Goal: Transaction & Acquisition: Purchase product/service

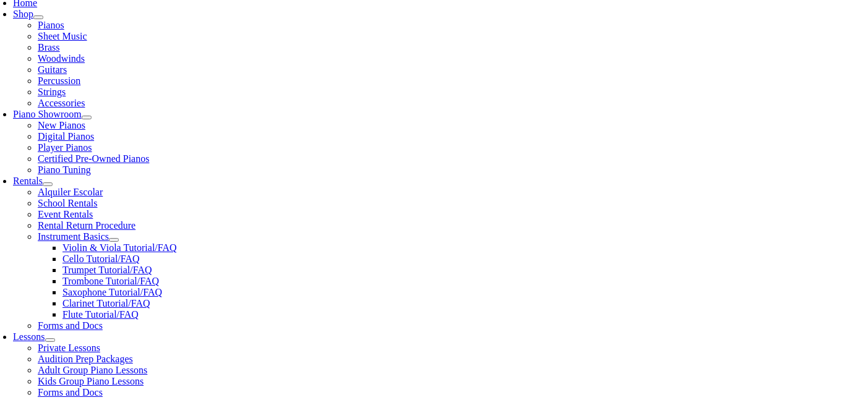
scroll to position [274, 0]
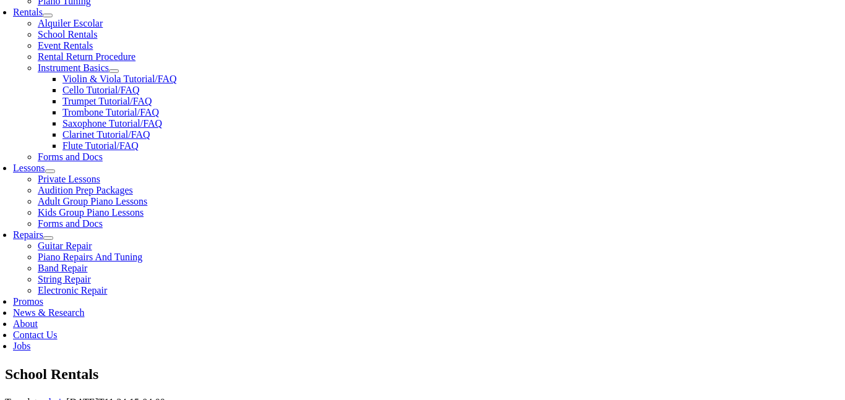
scroll to position [1531, 0]
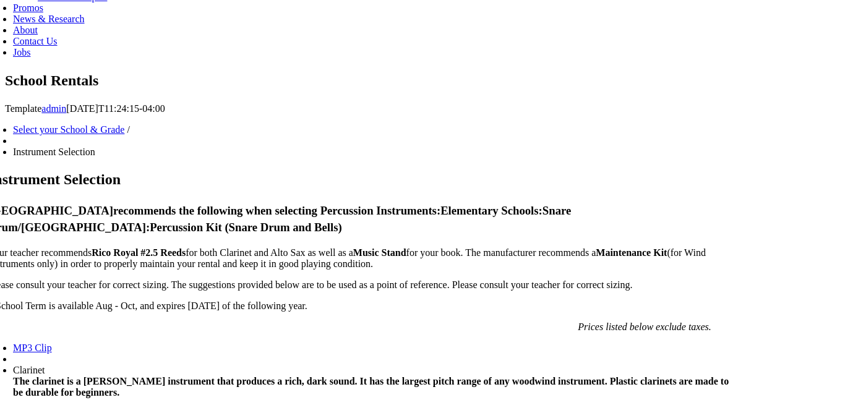
scroll to position [735, 0]
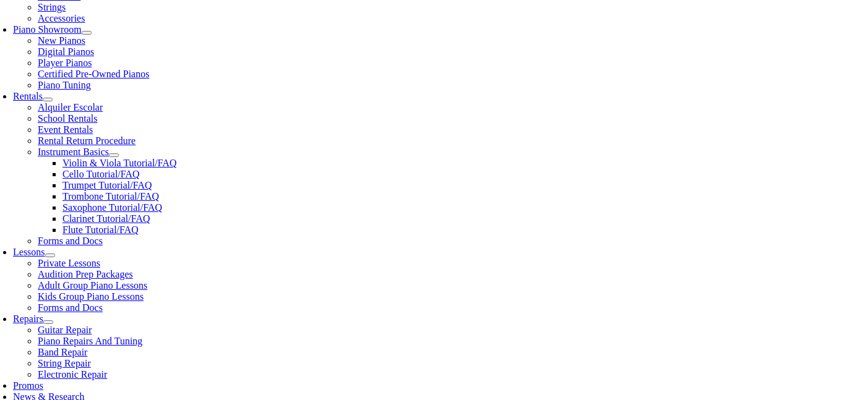
scroll to position [329, 0]
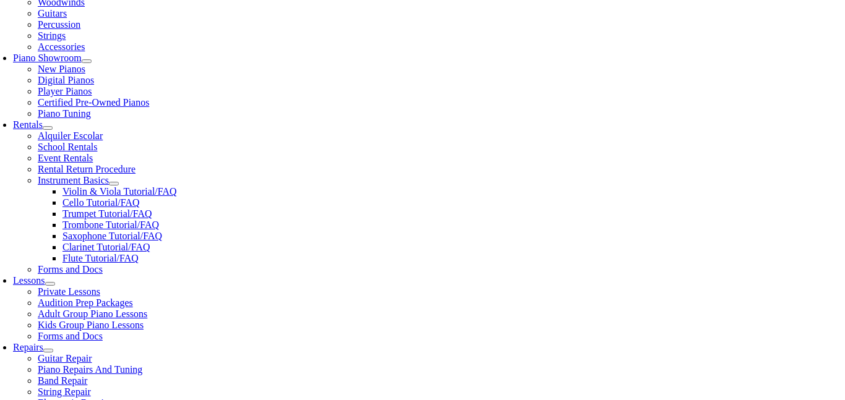
checkbox input"] "true"
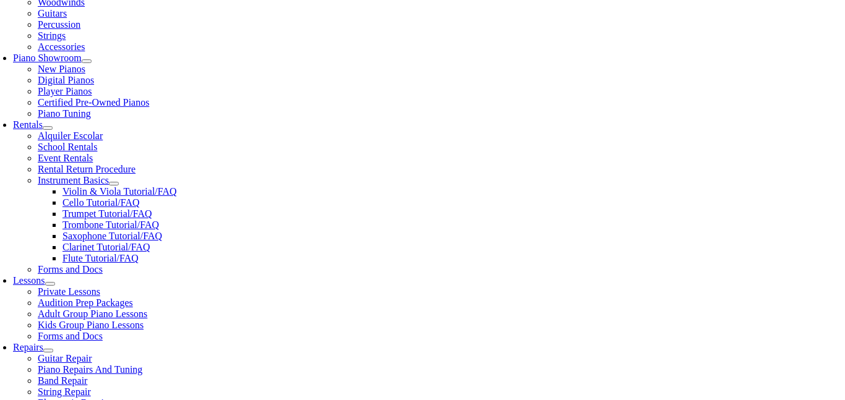
checkbox input"] "true"
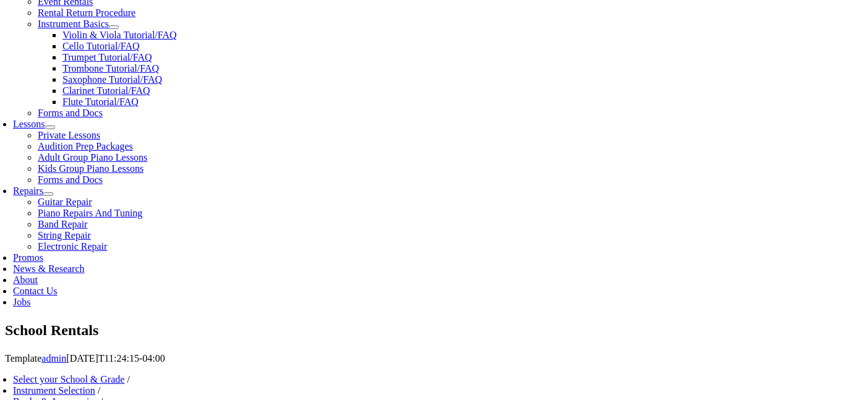
type input "1"
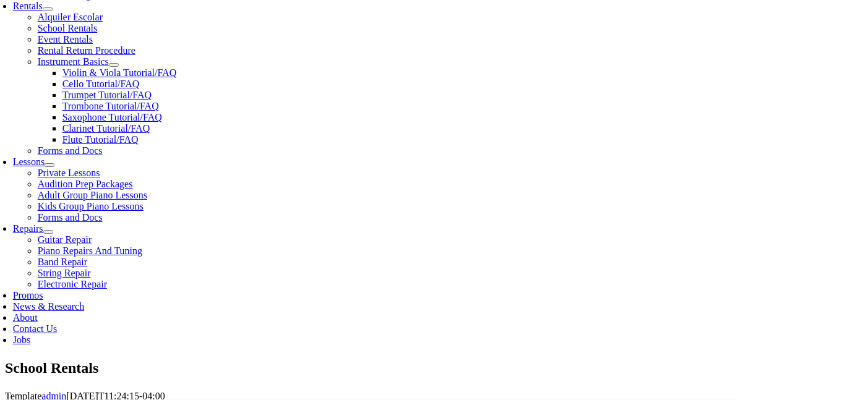
scroll to position [449, 0]
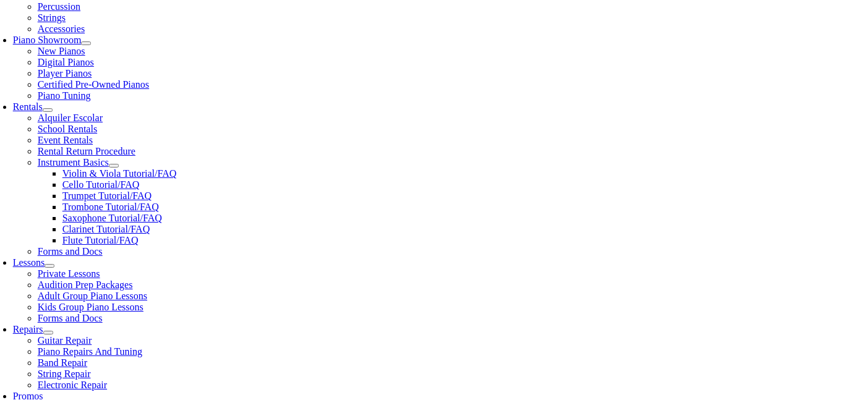
scroll to position [347, 0]
type input "Noah"
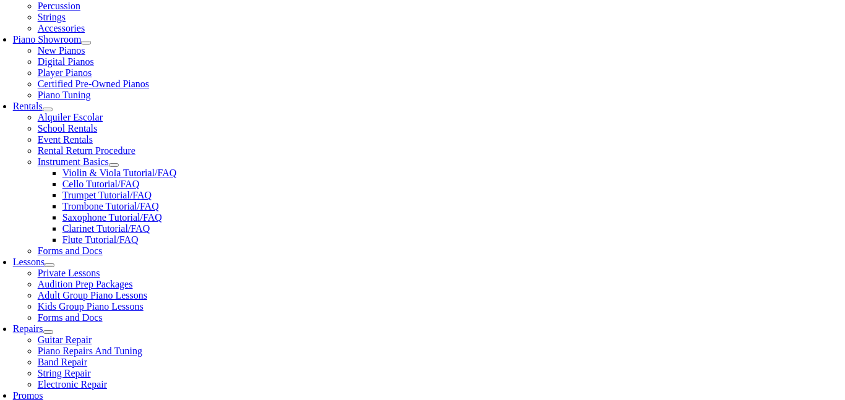
type input "Rich"
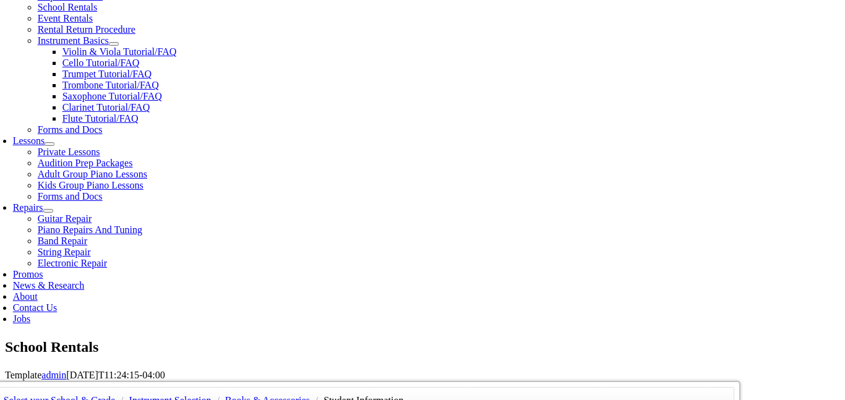
scroll to position [467, 0]
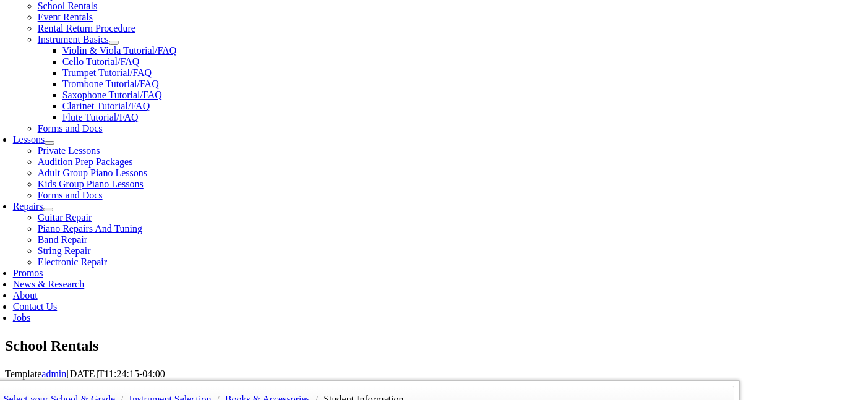
type input "07/22/1985"
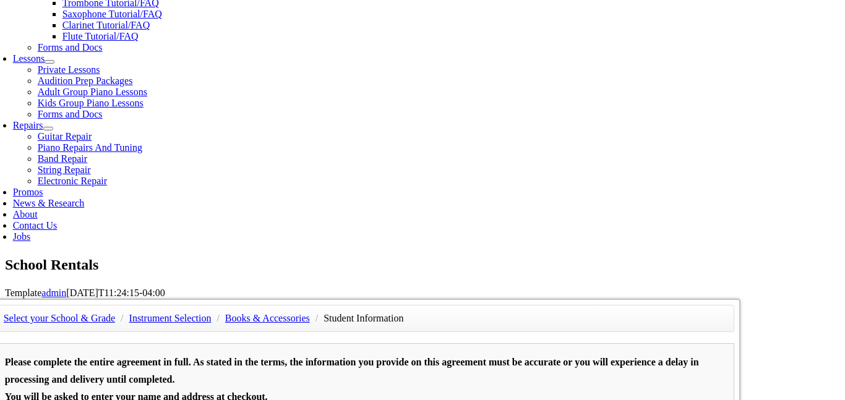
scroll to position [563, 0]
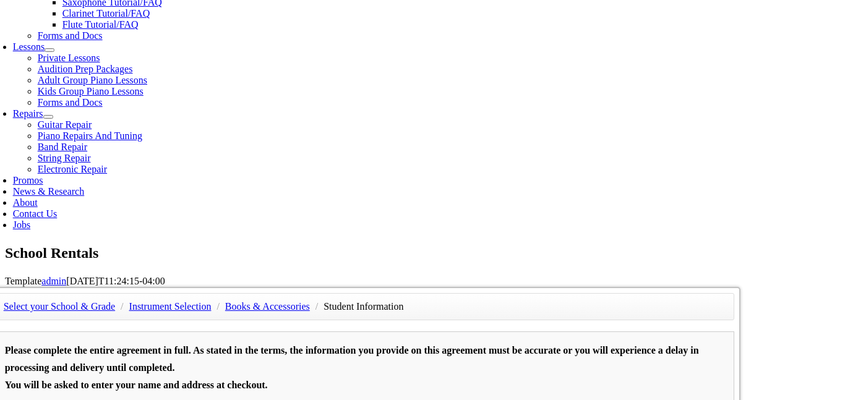
type input "K"
type input "Jason Rich"
type input "6107154799"
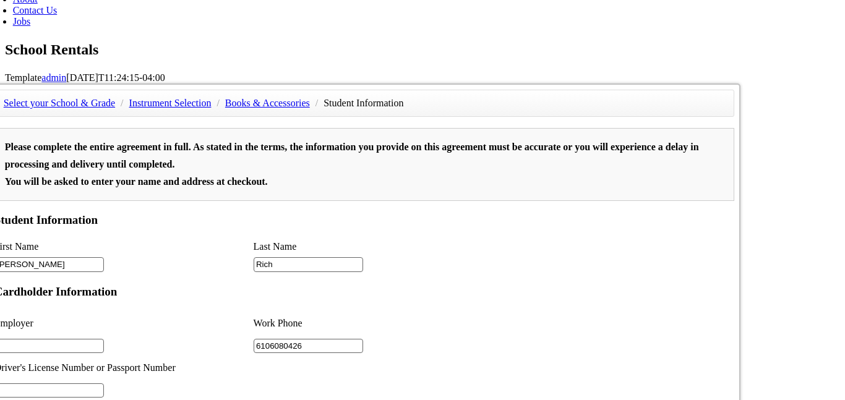
type input "6106080426"
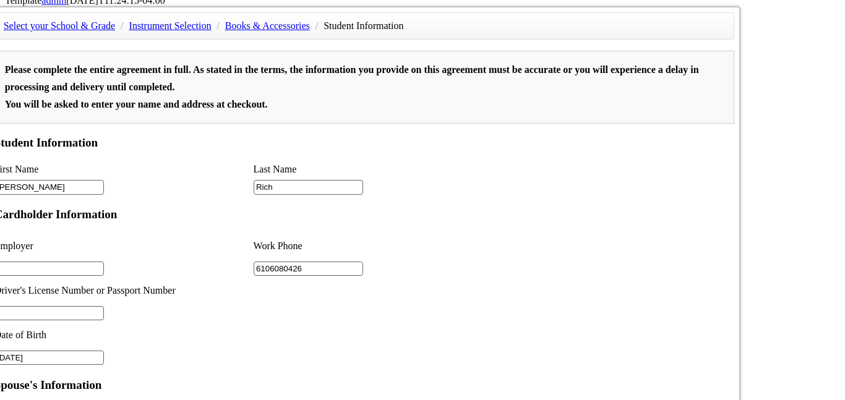
scroll to position [844, 0]
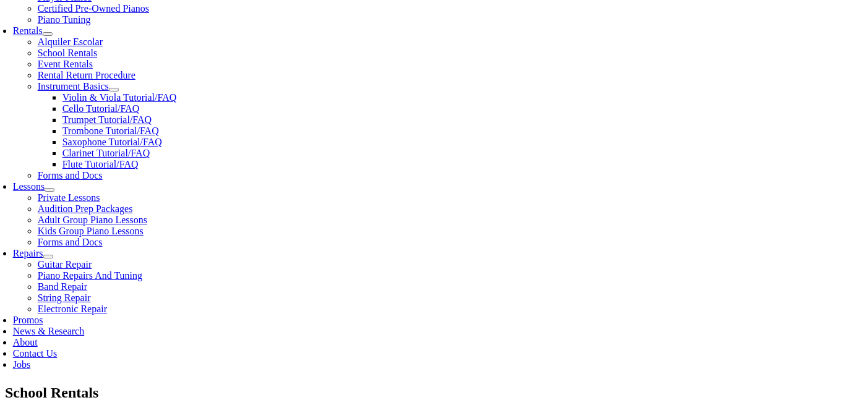
scroll to position [412, 0]
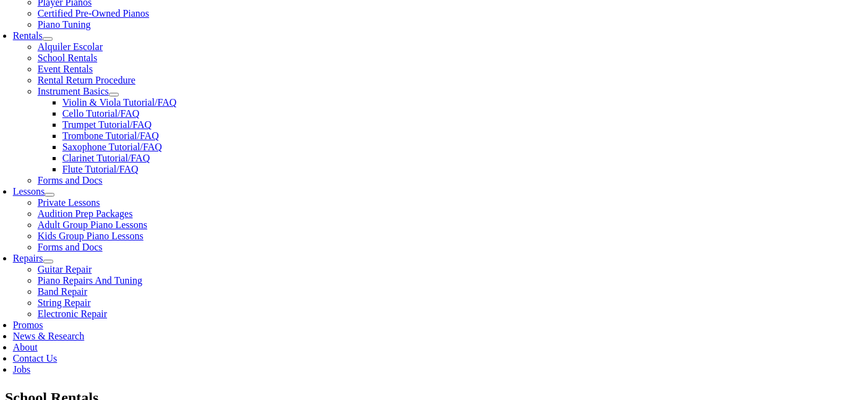
scroll to position [418, 0]
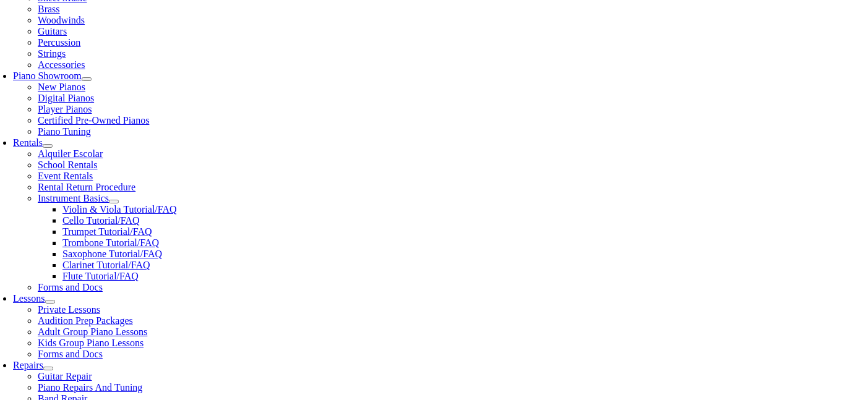
scroll to position [313, 0]
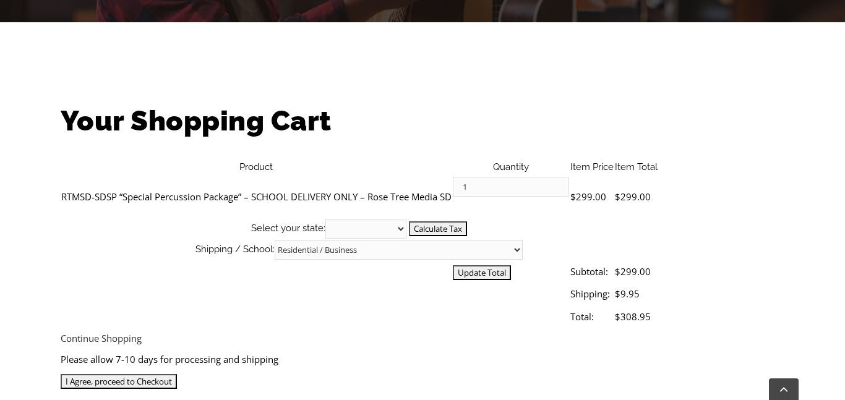
click at [407, 219] on select "Alabama Alaska Arizona Arkansas California Colorado Connecticut Delaware D. C. …" at bounding box center [366, 229] width 81 height 20
select select "PA"
click at [407, 219] on select "Alabama Alaska Arizona Arkansas California Colorado Connecticut Delaware D. C. …" at bounding box center [366, 229] width 81 height 20
click at [177, 374] on input "I Agree, proceed to Checkout" at bounding box center [119, 381] width 116 height 15
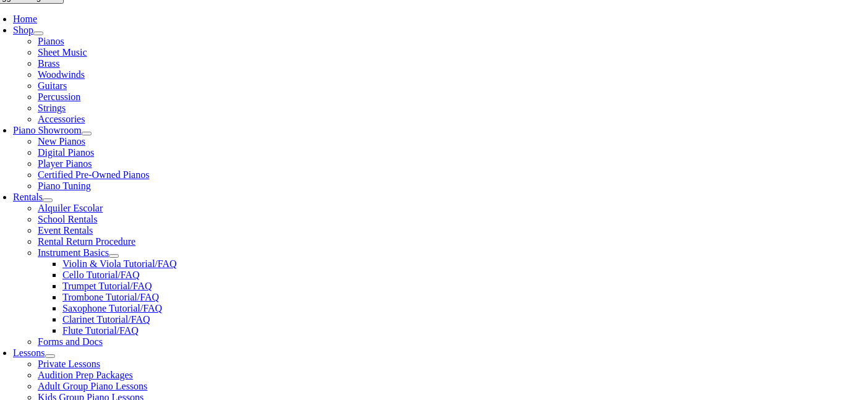
scroll to position [261, 0]
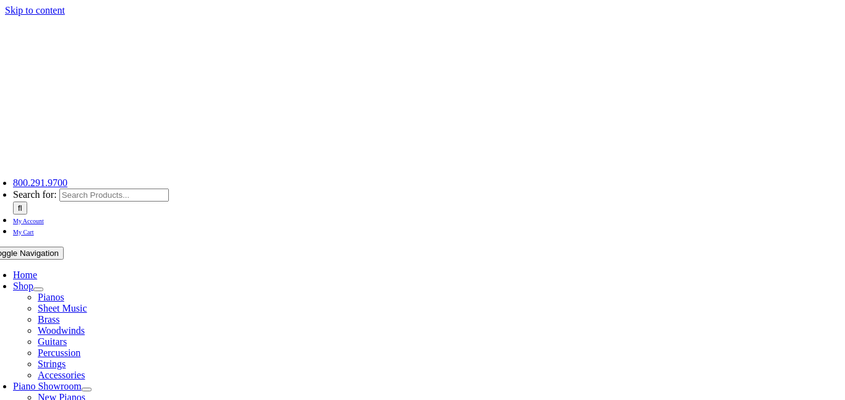
select select "PA"
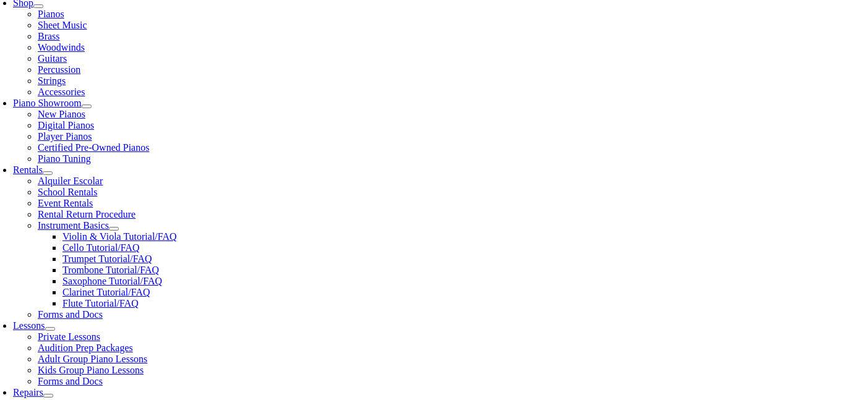
scroll to position [283, 0]
